Goal: Task Accomplishment & Management: Use online tool/utility

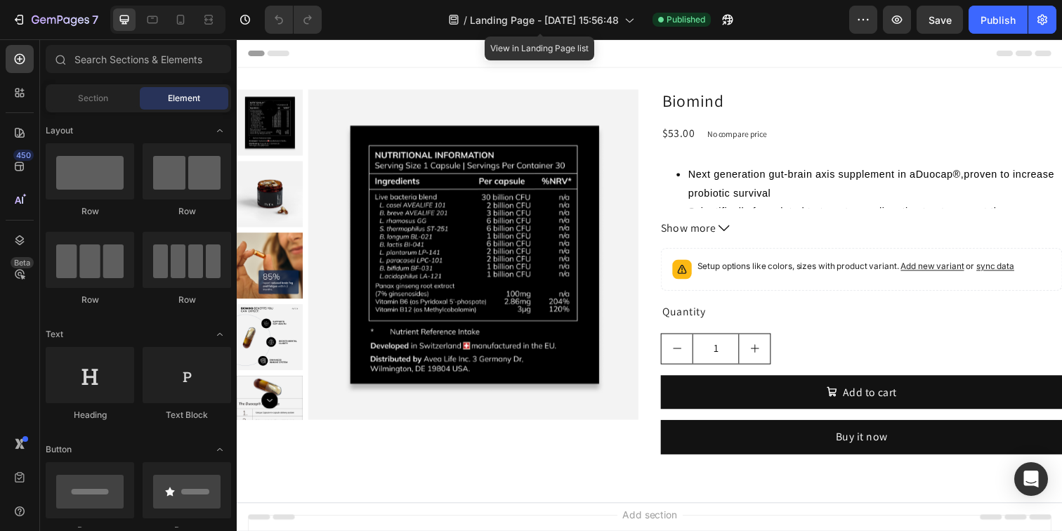
click at [592, 5] on div "/ Landing Page - [DATE] 15:56:48" at bounding box center [541, 20] width 200 height 34
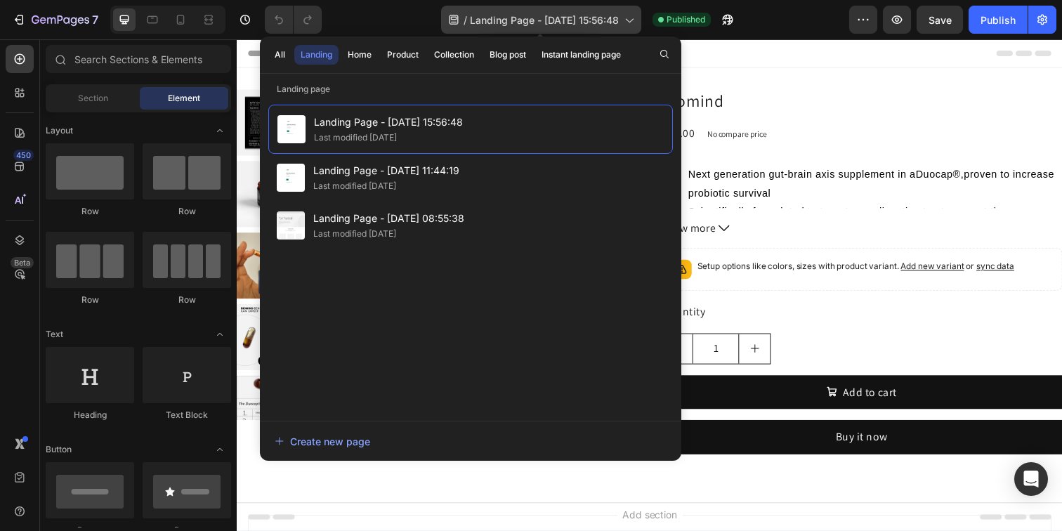
click at [590, 15] on span "Landing Page - [DATE] 15:56:48" at bounding box center [544, 20] width 149 height 15
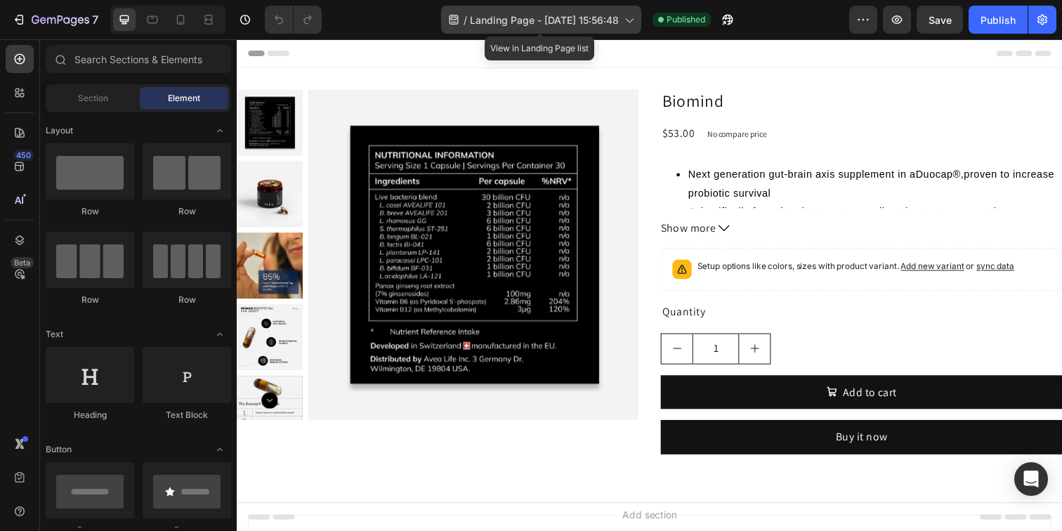
click at [590, 15] on span "Landing Page - [DATE] 15:56:48" at bounding box center [544, 20] width 149 height 15
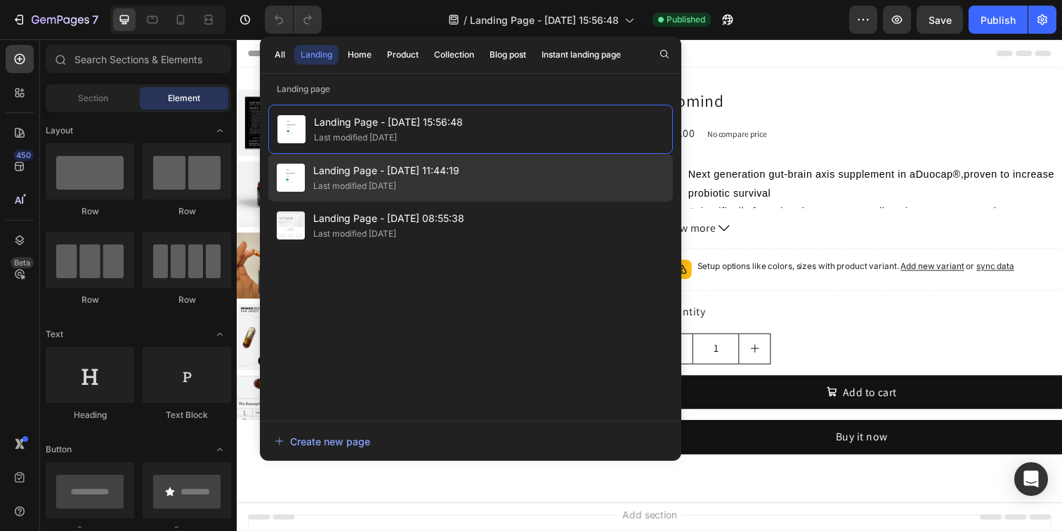
click at [428, 181] on div "Last modified [DATE]" at bounding box center [386, 186] width 146 height 14
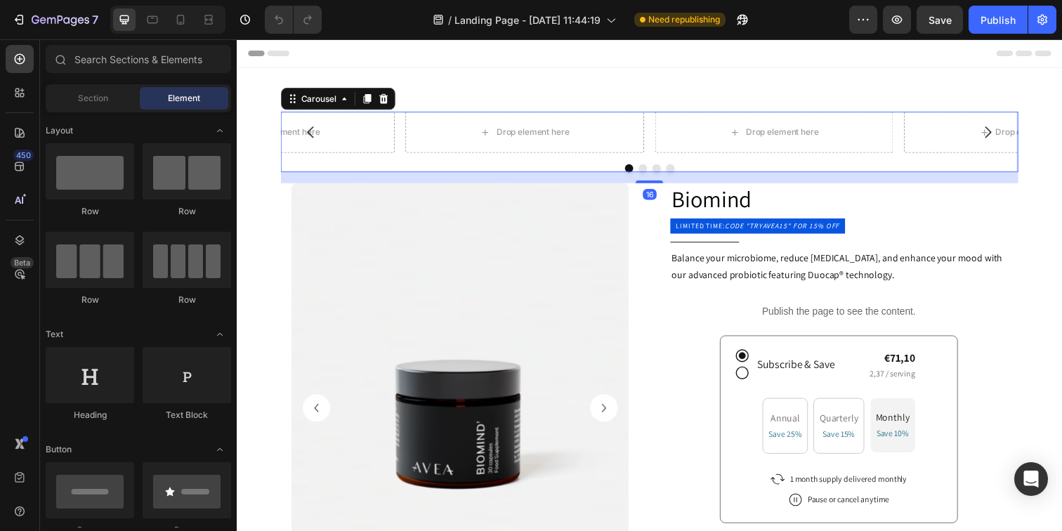
click at [657, 132] on div "Drop element here Drop element here Drop element here Drop element here" at bounding box center [658, 134] width 753 height 42
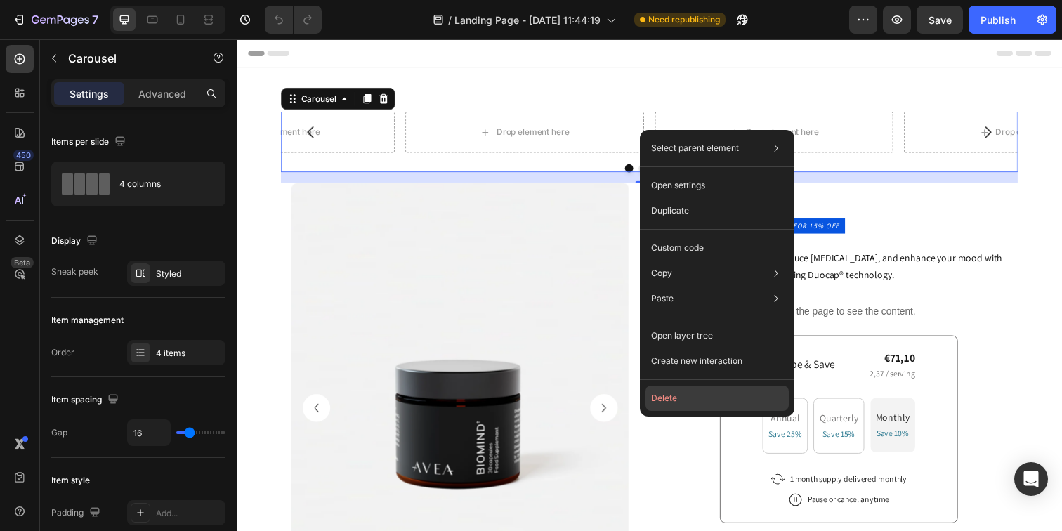
click at [671, 400] on button "Delete" at bounding box center [716, 397] width 143 height 25
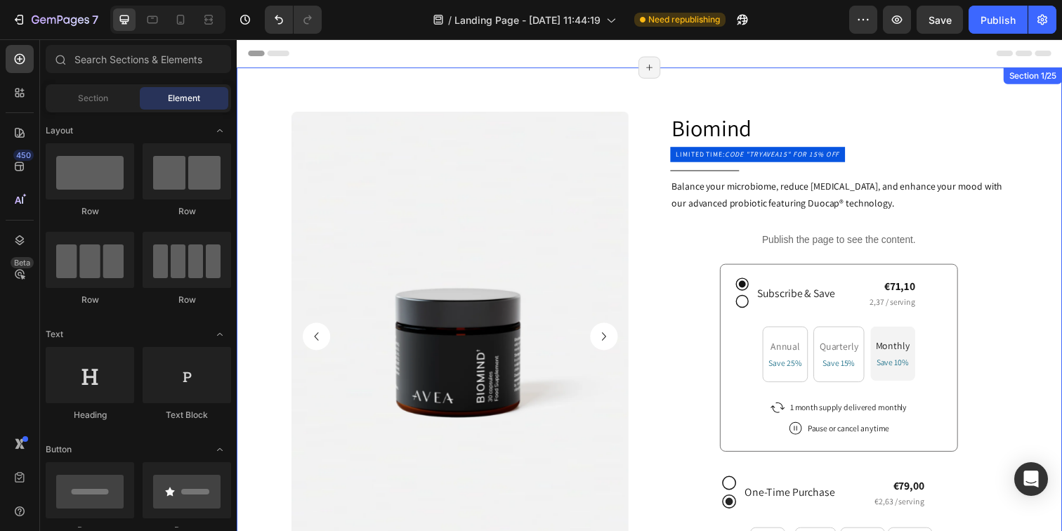
click at [653, 100] on div "Image Image Image Image Image Image Image Carousel code "tryavea15" for 15% off…" at bounding box center [658, 478] width 843 height 820
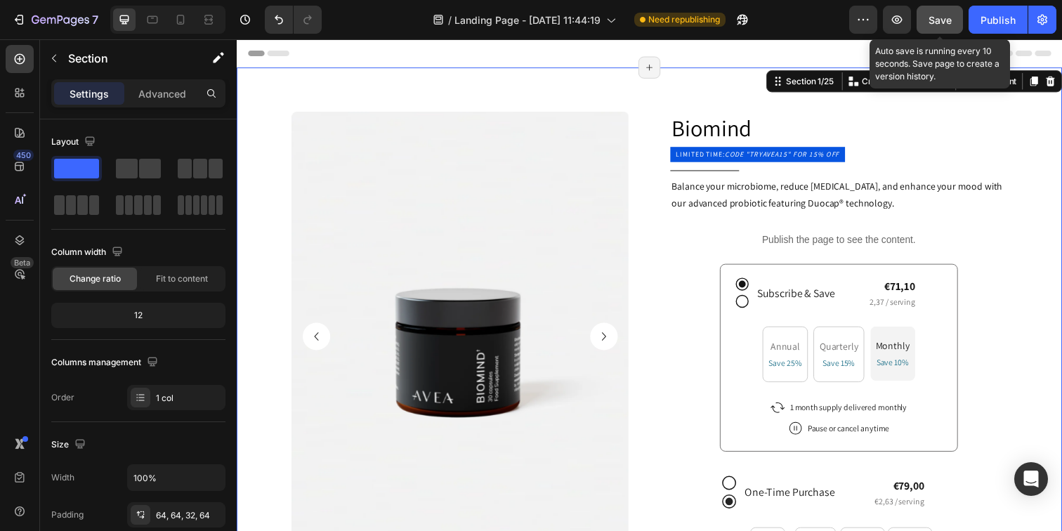
click at [946, 23] on span "Save" at bounding box center [939, 20] width 23 height 12
click at [979, 22] on button "Publish" at bounding box center [997, 20] width 59 height 28
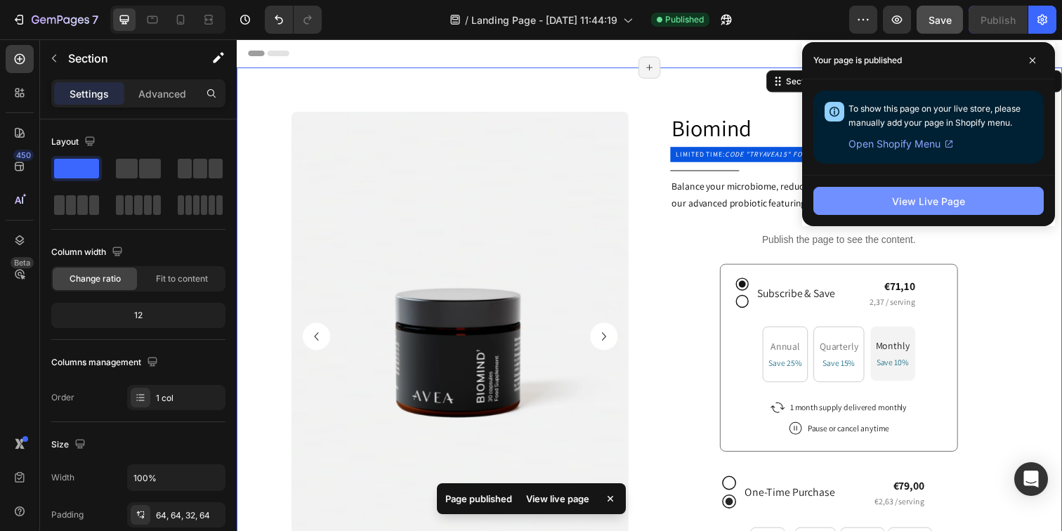
click at [895, 199] on div "View Live Page" at bounding box center [928, 201] width 73 height 15
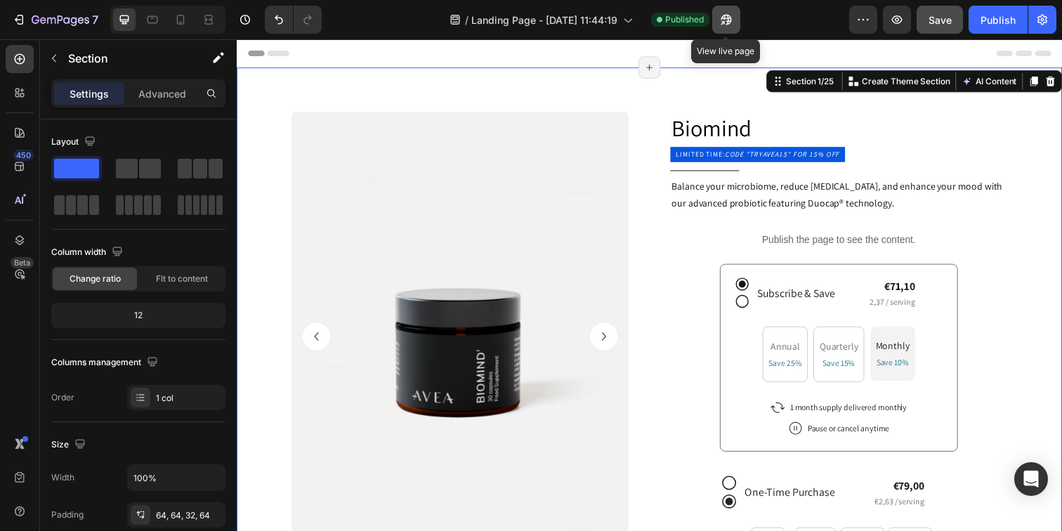
click at [737, 14] on button "button" at bounding box center [726, 20] width 28 height 28
